Goal: Task Accomplishment & Management: Use online tool/utility

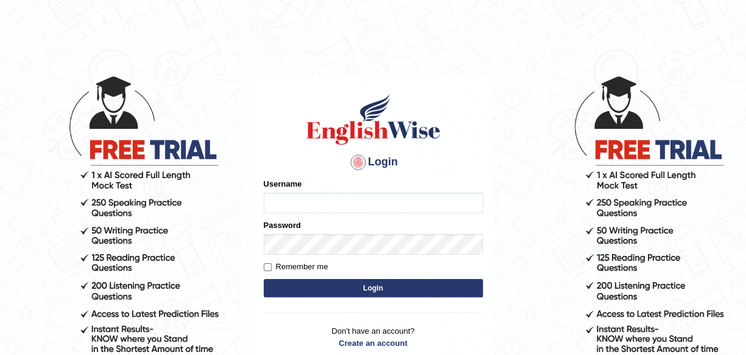
type input "maliny"
click at [376, 289] on button "Login" at bounding box center [373, 288] width 219 height 18
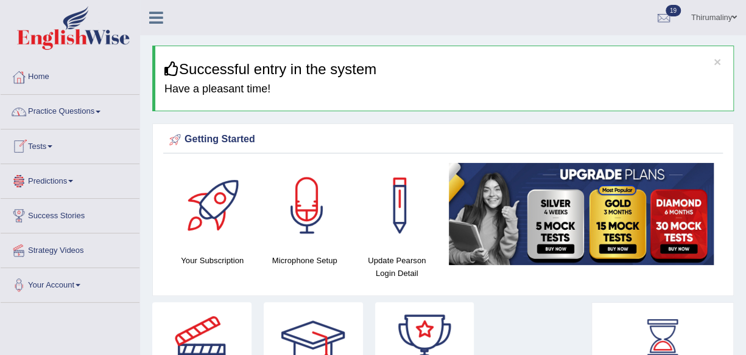
click at [52, 145] on span at bounding box center [49, 146] width 5 height 2
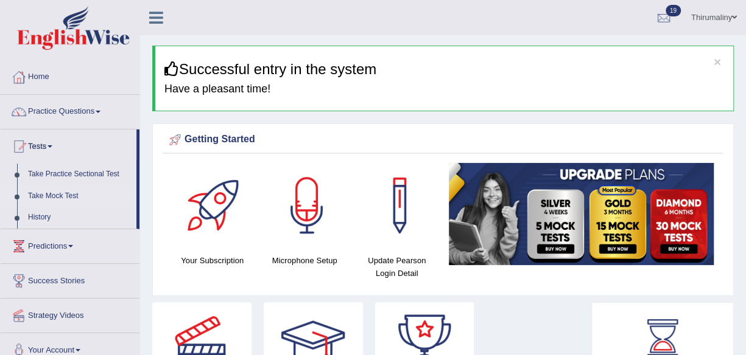
click at [72, 198] on link "Take Mock Test" at bounding box center [80, 197] width 114 height 22
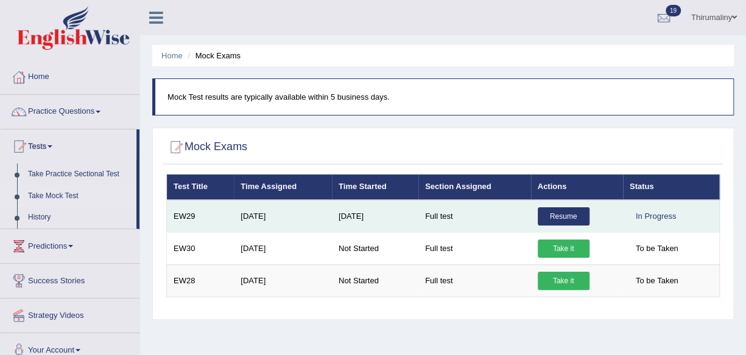
click at [558, 214] on link "Resume" at bounding box center [563, 217] width 52 height 18
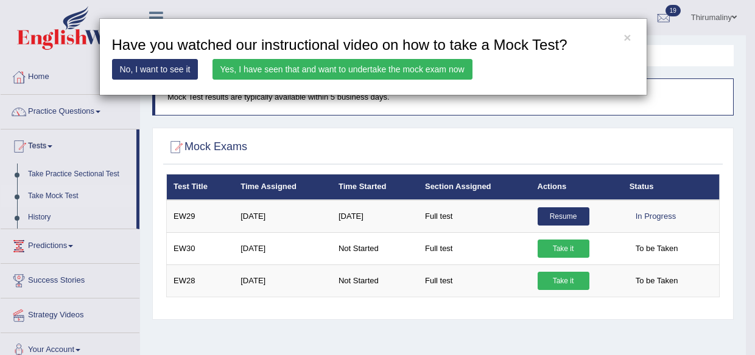
click at [383, 72] on link "Yes, I have seen that and want to undertake the mock exam now" at bounding box center [342, 69] width 260 height 21
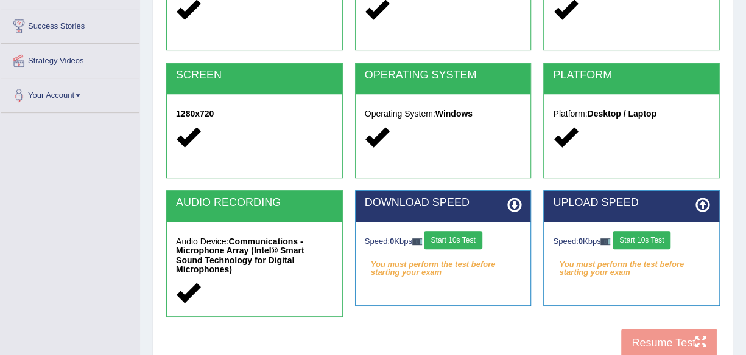
scroll to position [195, 0]
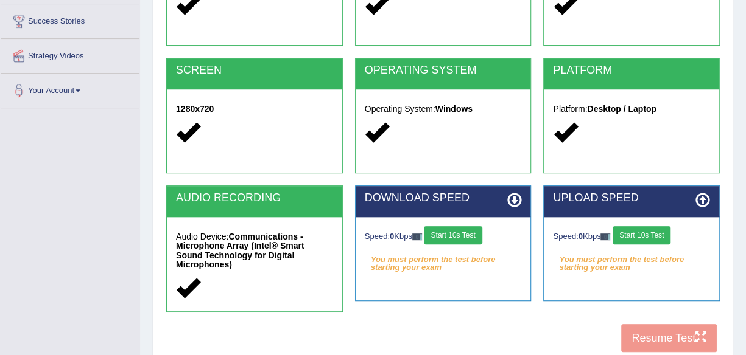
click at [468, 237] on button "Start 10s Test" at bounding box center [453, 235] width 58 height 18
click at [637, 230] on button "Start 10s Test" at bounding box center [641, 235] width 58 height 18
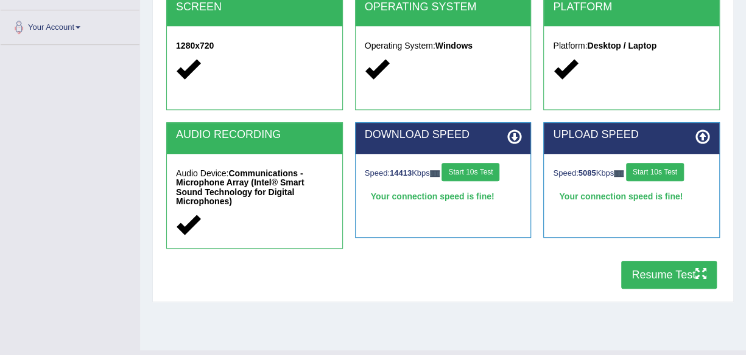
scroll to position [259, 0]
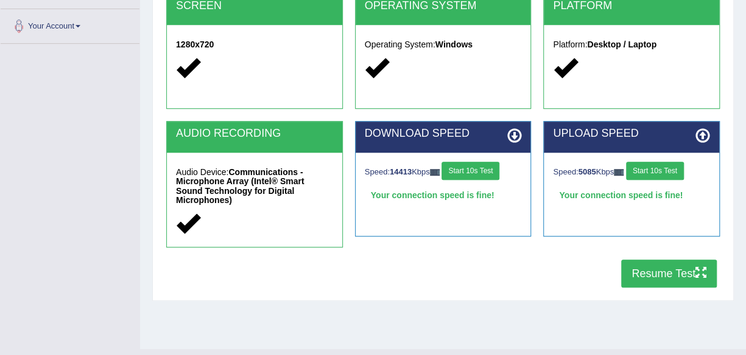
click at [626, 162] on button "Start 10s Test" at bounding box center [655, 171] width 58 height 18
click at [696, 267] on icon "button" at bounding box center [700, 272] width 11 height 11
